Goal: Transaction & Acquisition: Download file/media

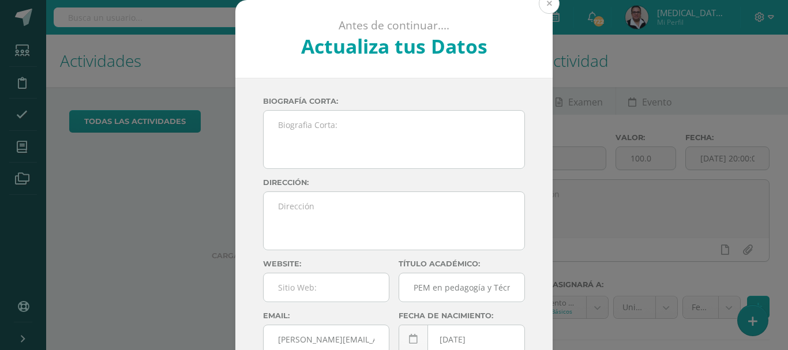
click at [549, 6] on button at bounding box center [548, 3] width 21 height 21
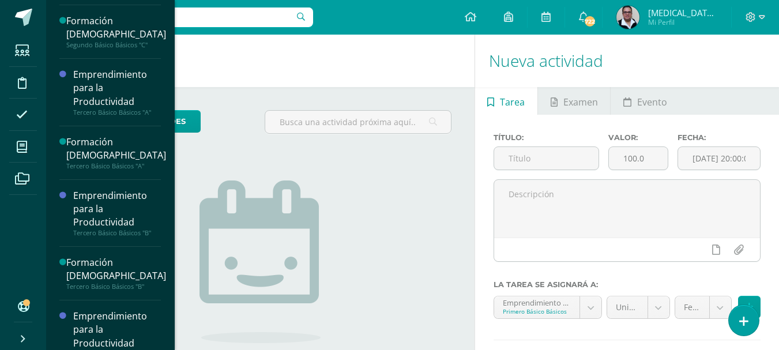
scroll to position [668, 0]
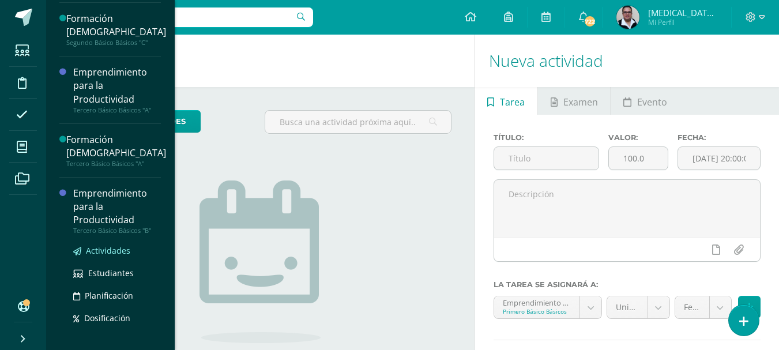
click at [112, 253] on span "Actividades" at bounding box center [108, 250] width 44 height 11
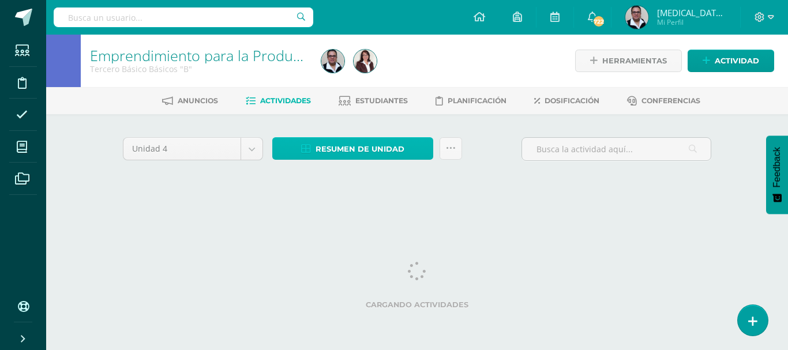
click at [351, 146] on span "Resumen de unidad" at bounding box center [359, 148] width 89 height 21
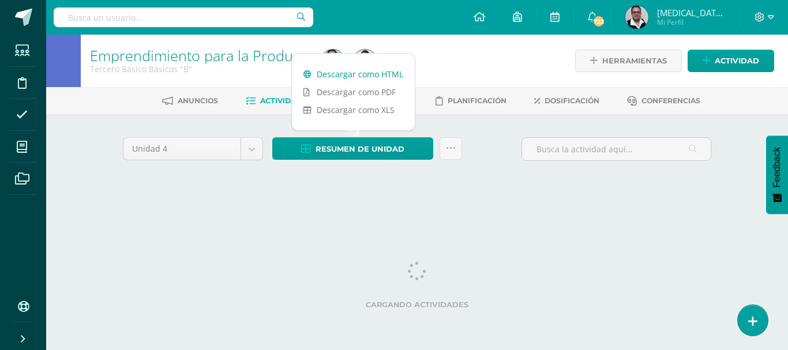
click at [364, 78] on link "Descargar como HTML" at bounding box center [353, 74] width 123 height 18
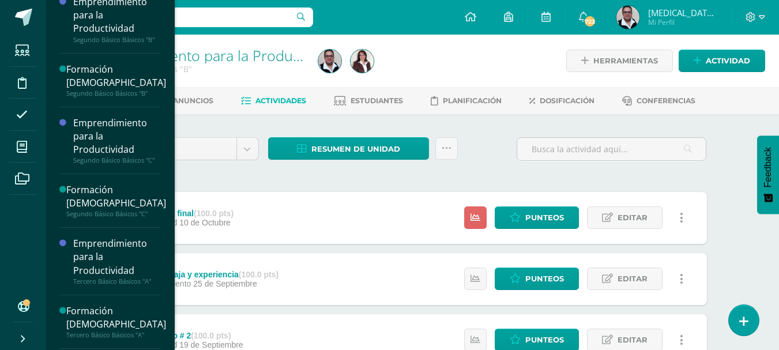
scroll to position [534, 0]
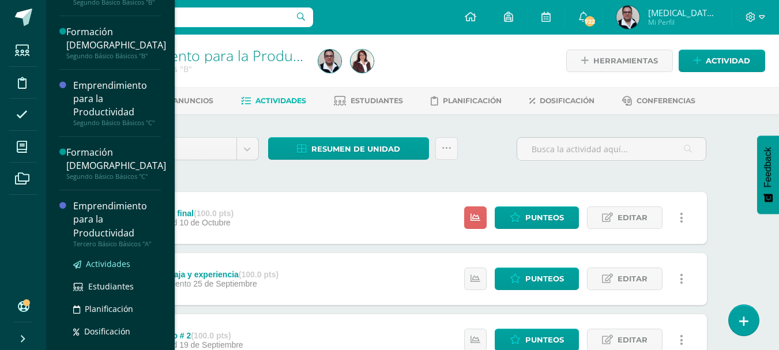
click at [118, 265] on span "Actividades" at bounding box center [108, 263] width 44 height 11
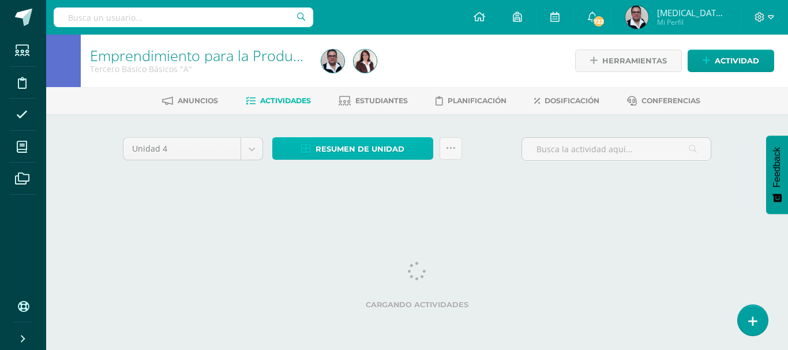
click at [357, 146] on span "Resumen de unidad" at bounding box center [359, 148] width 89 height 21
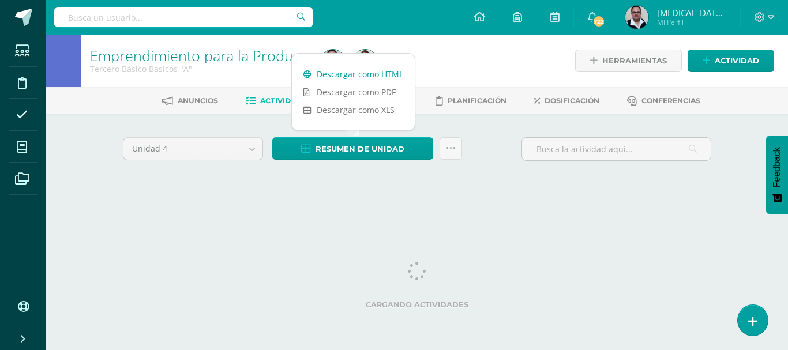
click at [374, 74] on link "Descargar como HTML" at bounding box center [353, 74] width 123 height 18
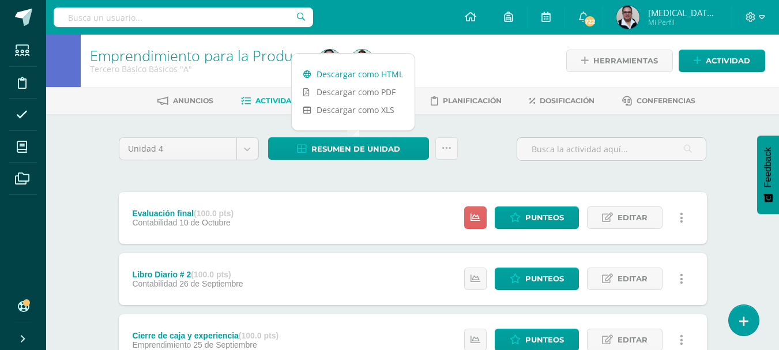
click at [331, 77] on link "Descargar como HTML" at bounding box center [353, 74] width 123 height 18
